Goal: Obtain resource: Download file/media

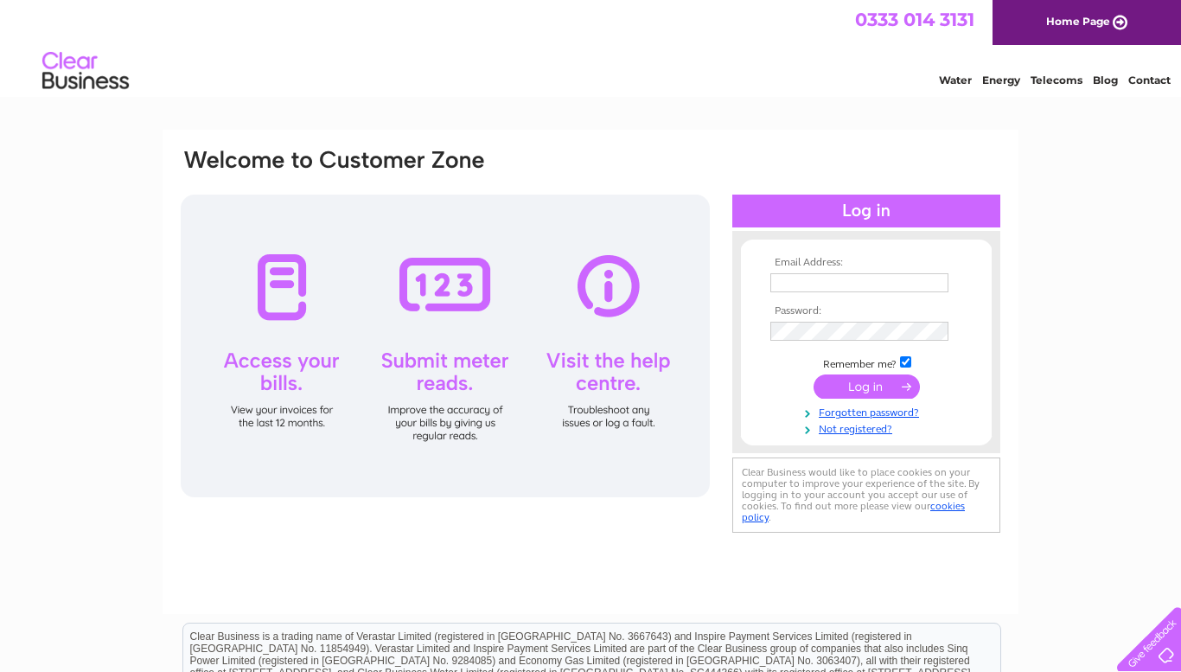
type input "zuzumode@gmail.com"
click at [863, 389] on input "submit" at bounding box center [866, 386] width 106 height 24
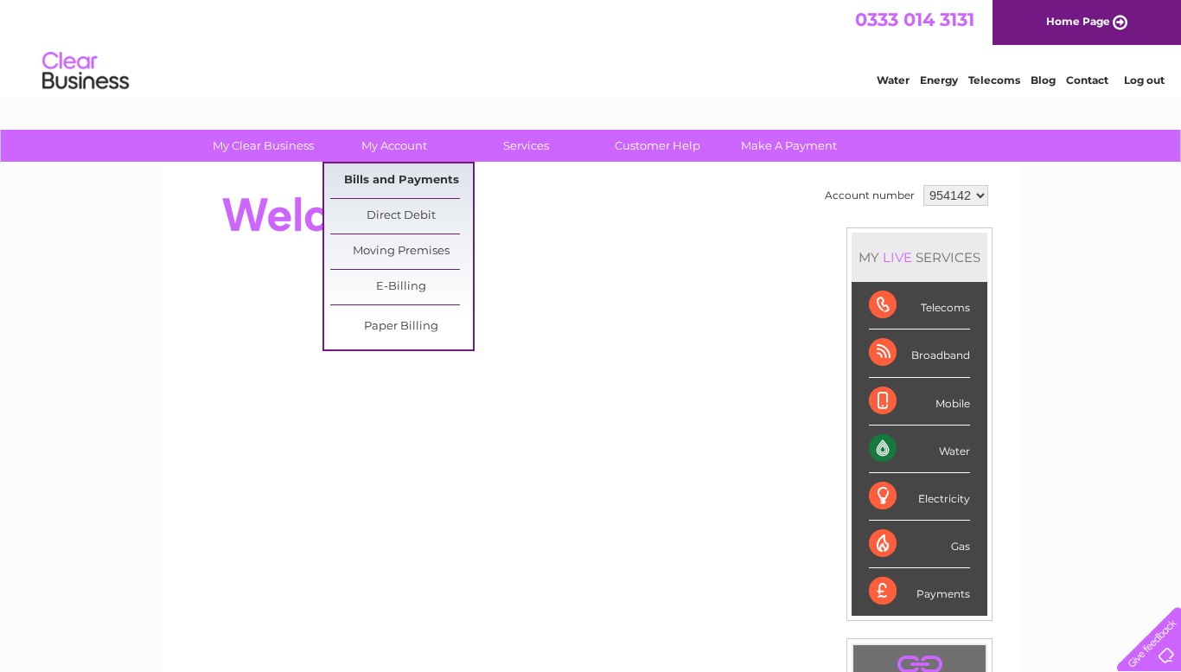
click at [380, 186] on link "Bills and Payments" at bounding box center [401, 180] width 143 height 35
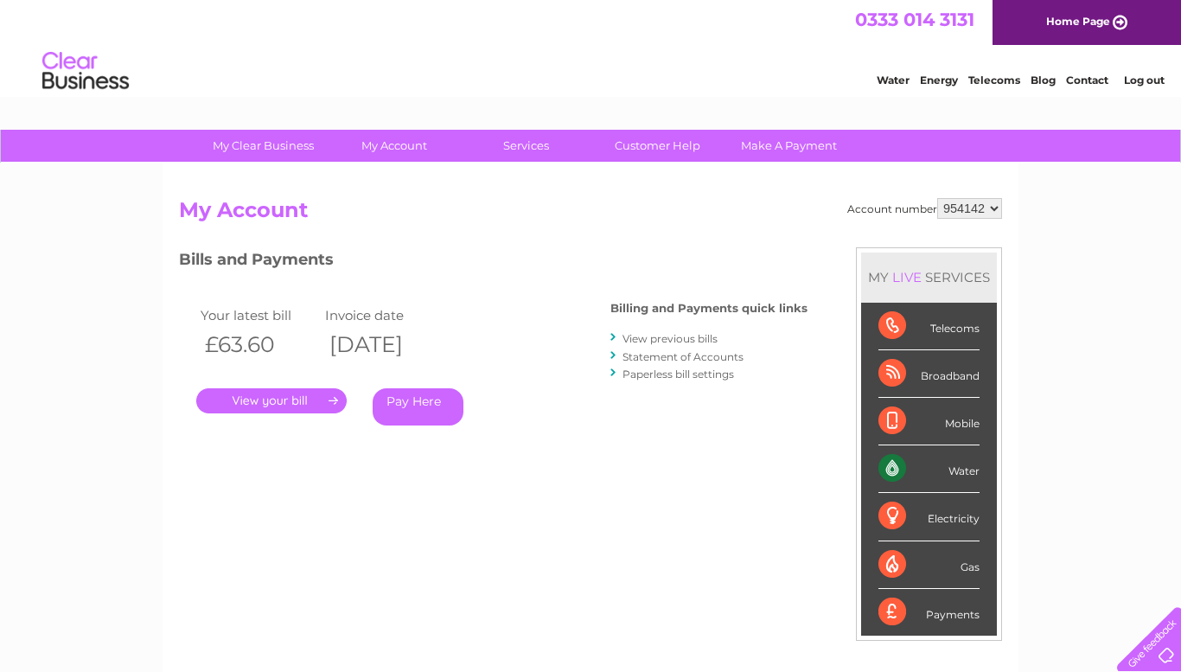
click at [668, 341] on link "View previous bills" at bounding box center [669, 338] width 95 height 13
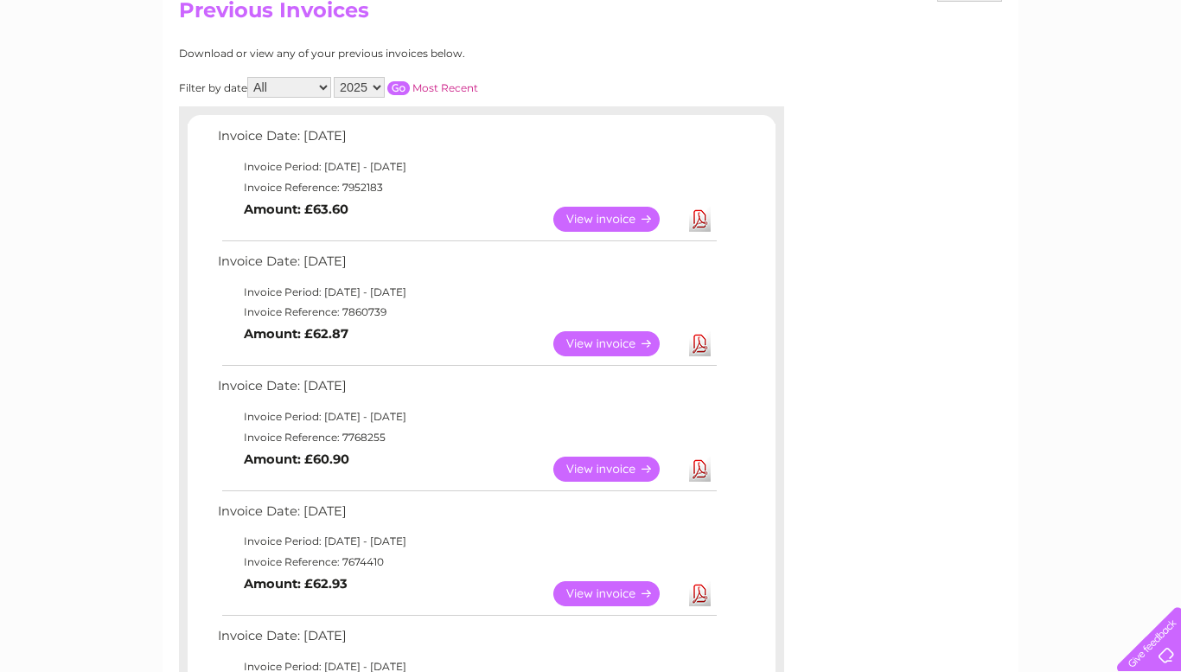
scroll to position [206, 0]
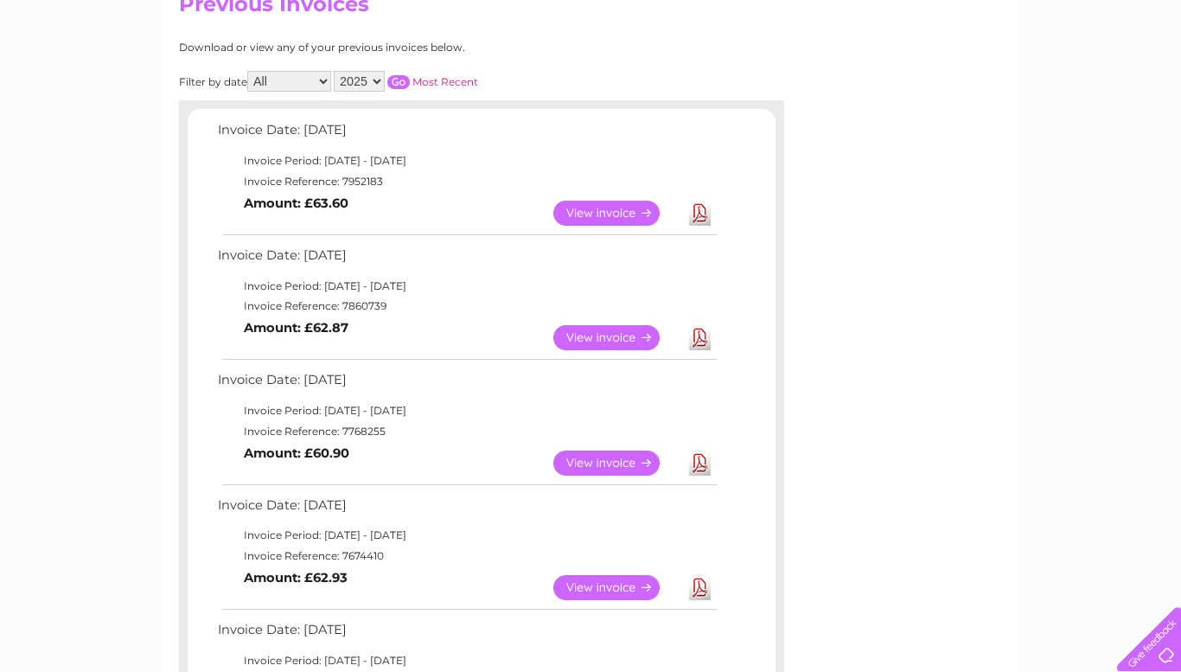
click at [704, 457] on link "Download" at bounding box center [700, 462] width 22 height 25
